Goal: Task Accomplishment & Management: Manage account settings

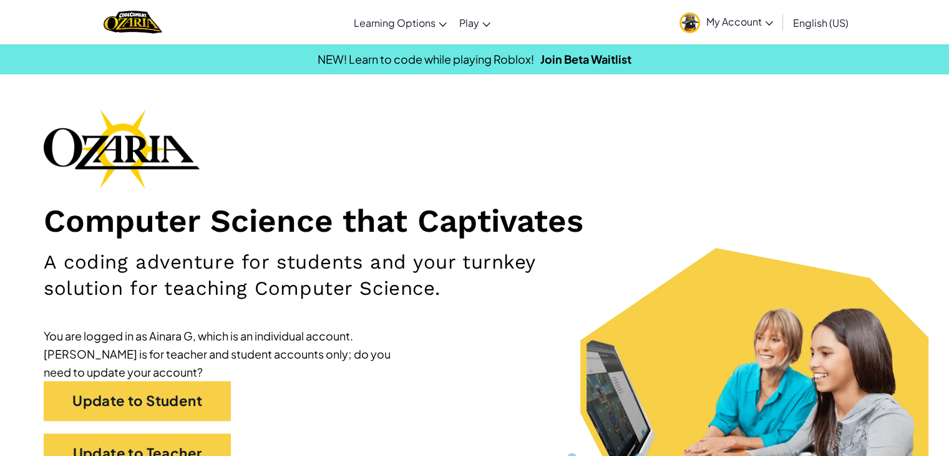
click at [763, 23] on span "My Account" at bounding box center [740, 21] width 67 height 13
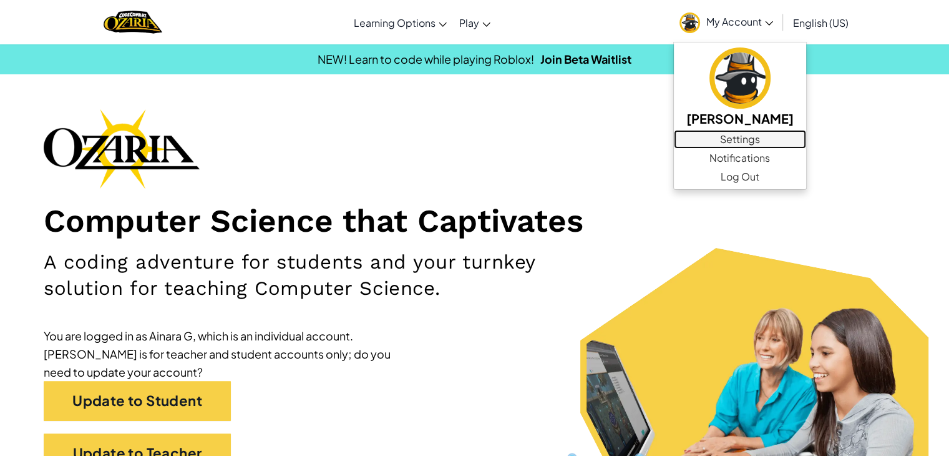
click at [751, 143] on link "Settings" at bounding box center [740, 139] width 132 height 19
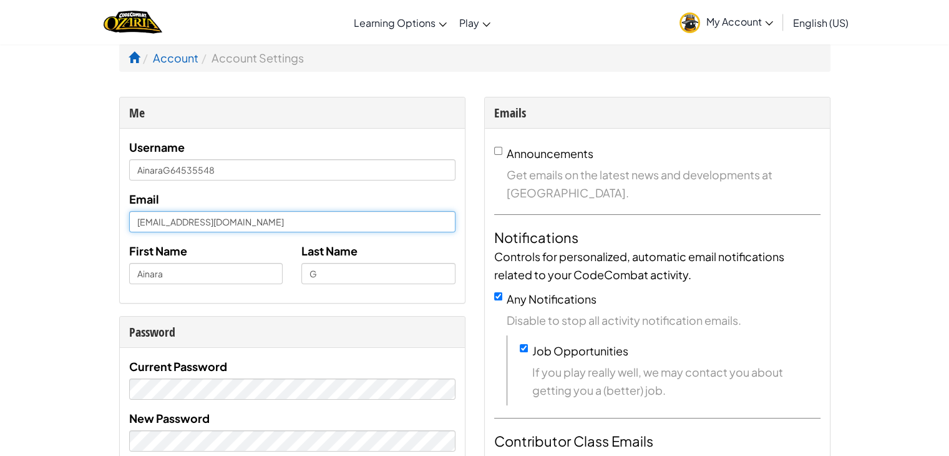
drag, startPoint x: 275, startPoint y: 225, endPoint x: 79, endPoint y: 220, distance: 196.1
type input "[EMAIL_ADDRESS][DOMAIN_NAME]"
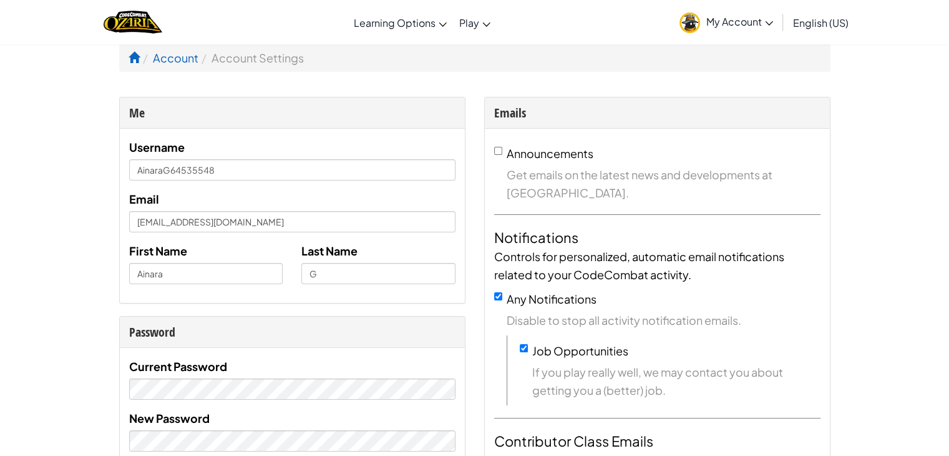
click at [378, 260] on div "Last Name G" at bounding box center [378, 263] width 173 height 42
click at [272, 250] on div "First Name [PERSON_NAME]" at bounding box center [206, 263] width 173 height 42
click at [253, 162] on input "AinaraG64535548" at bounding box center [292, 169] width 326 height 21
click at [344, 193] on div "Email [EMAIL_ADDRESS][DOMAIN_NAME]" at bounding box center [292, 211] width 326 height 42
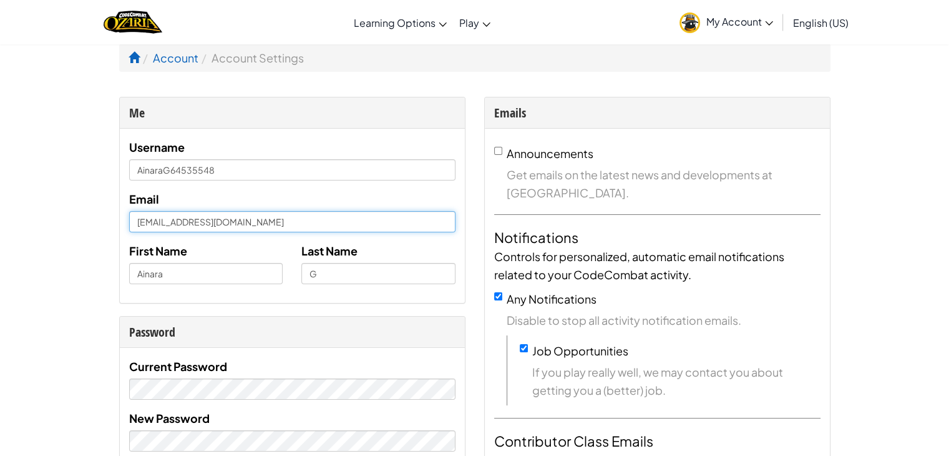
click at [267, 218] on input "[EMAIL_ADDRESS][DOMAIN_NAME]" at bounding box center [292, 221] width 326 height 21
drag, startPoint x: 267, startPoint y: 218, endPoint x: 215, endPoint y: 220, distance: 51.8
click at [215, 220] on input "[EMAIL_ADDRESS][DOMAIN_NAME]" at bounding box center [292, 221] width 326 height 21
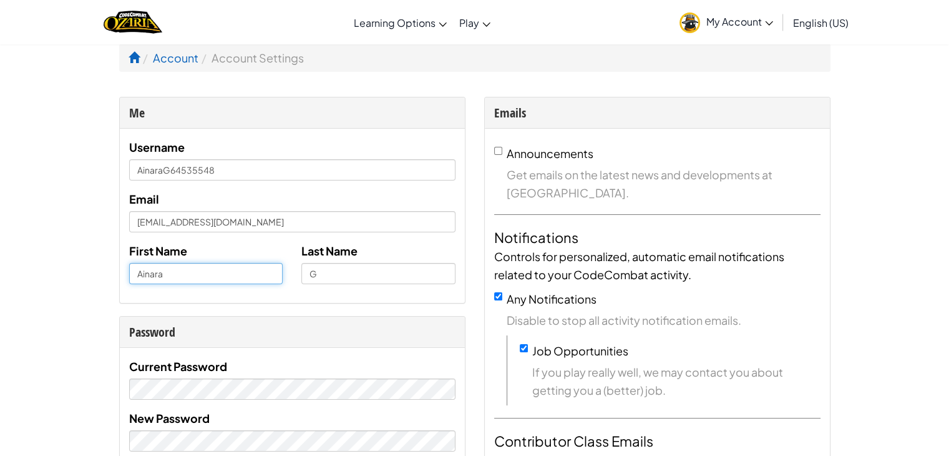
click at [173, 267] on input "Ainara" at bounding box center [206, 273] width 154 height 21
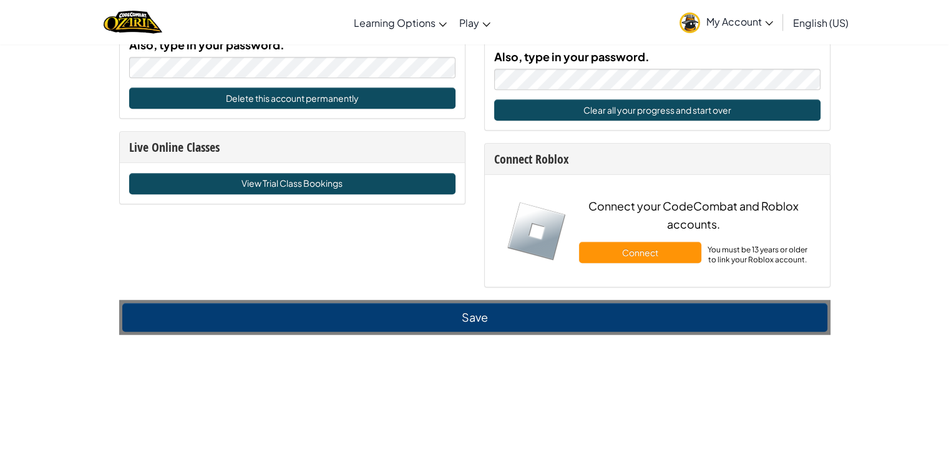
scroll to position [775, 0]
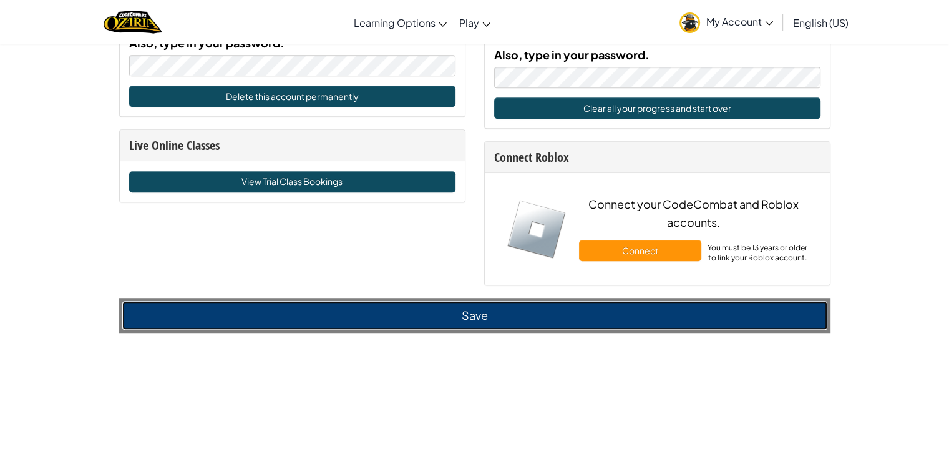
click at [710, 318] on button "Save" at bounding box center [474, 315] width 705 height 29
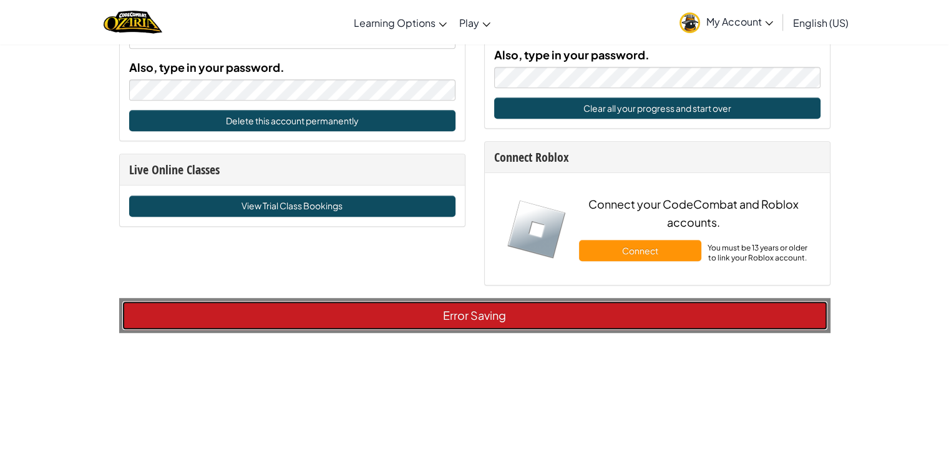
scroll to position [799, 0]
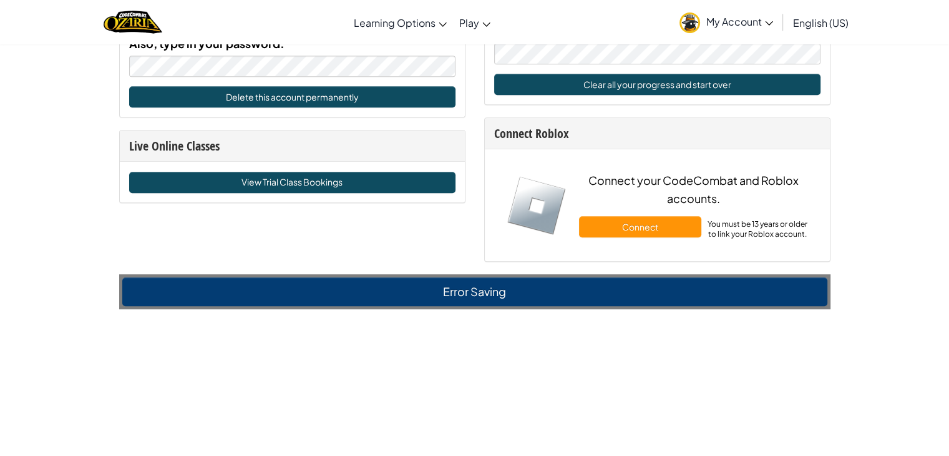
click at [769, 16] on span "My Account" at bounding box center [740, 21] width 67 height 13
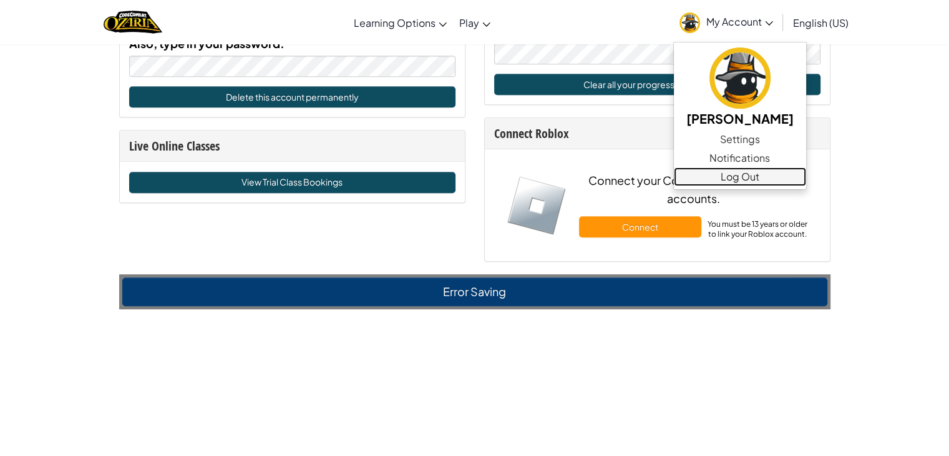
click at [734, 174] on link "Log Out" at bounding box center [740, 176] width 132 height 19
